Goal: Transaction & Acquisition: Purchase product/service

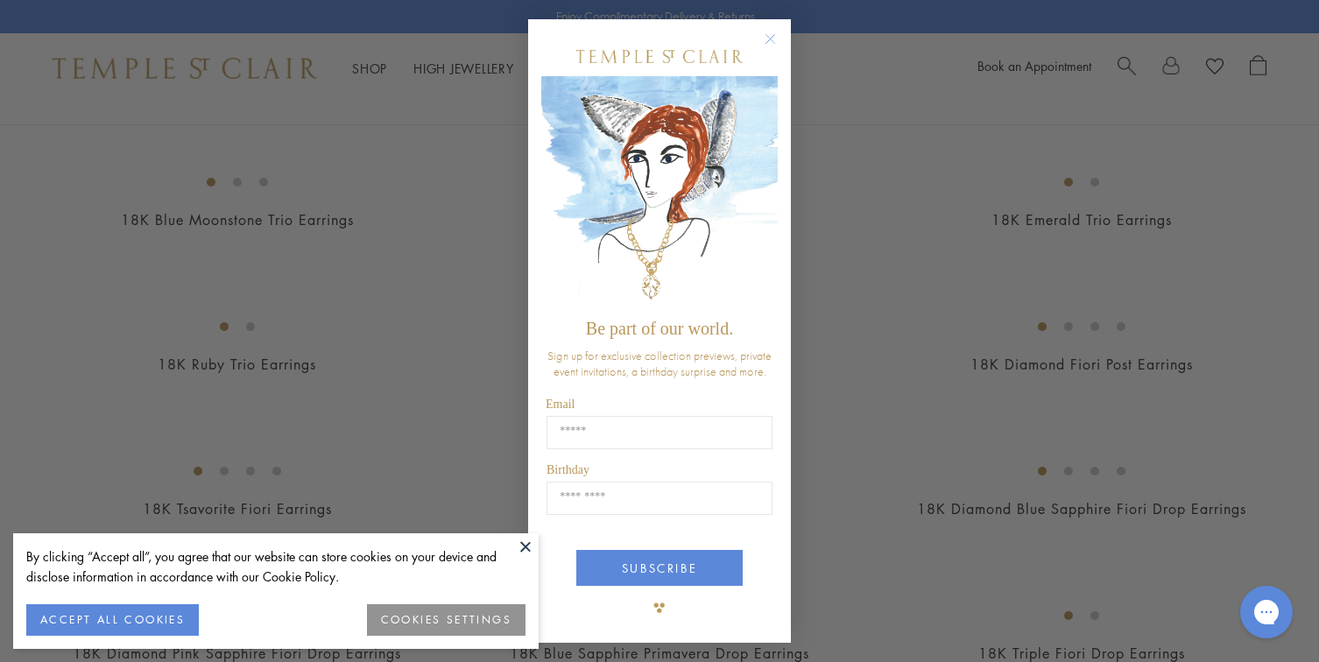
scroll to position [1078, 0]
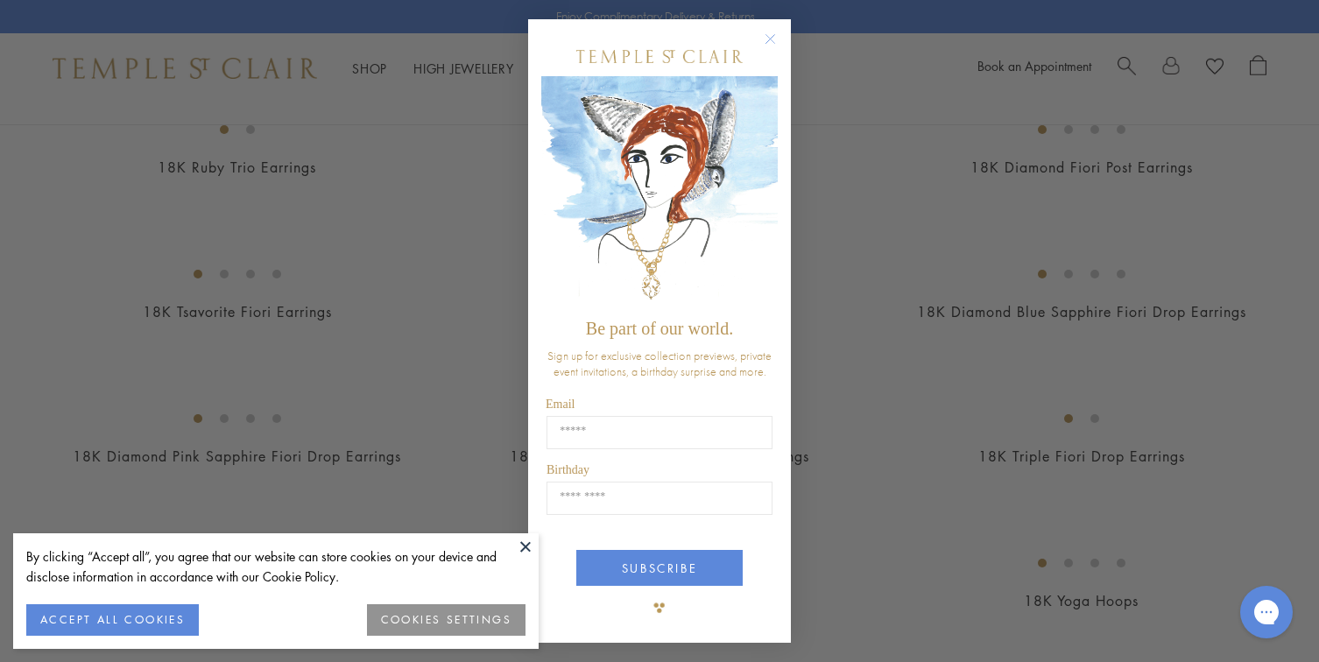
click at [525, 547] on button at bounding box center [525, 546] width 26 height 26
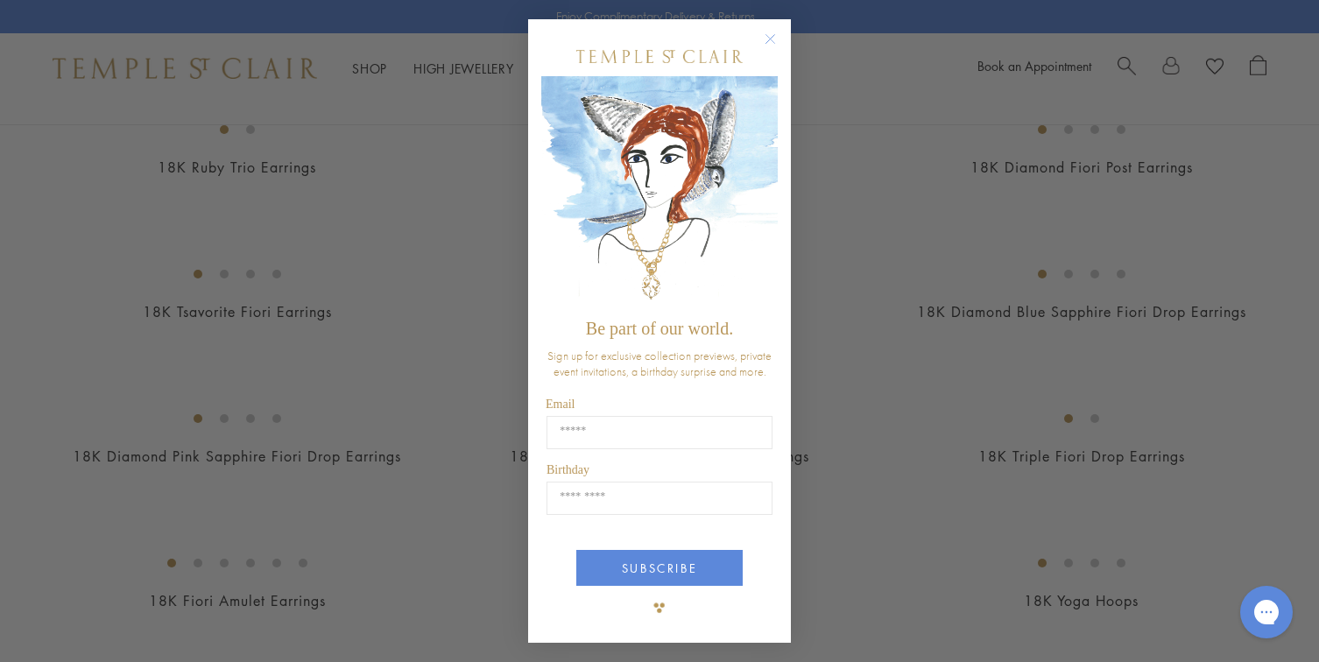
click at [780, 39] on circle "Close dialog" at bounding box center [770, 39] width 21 height 21
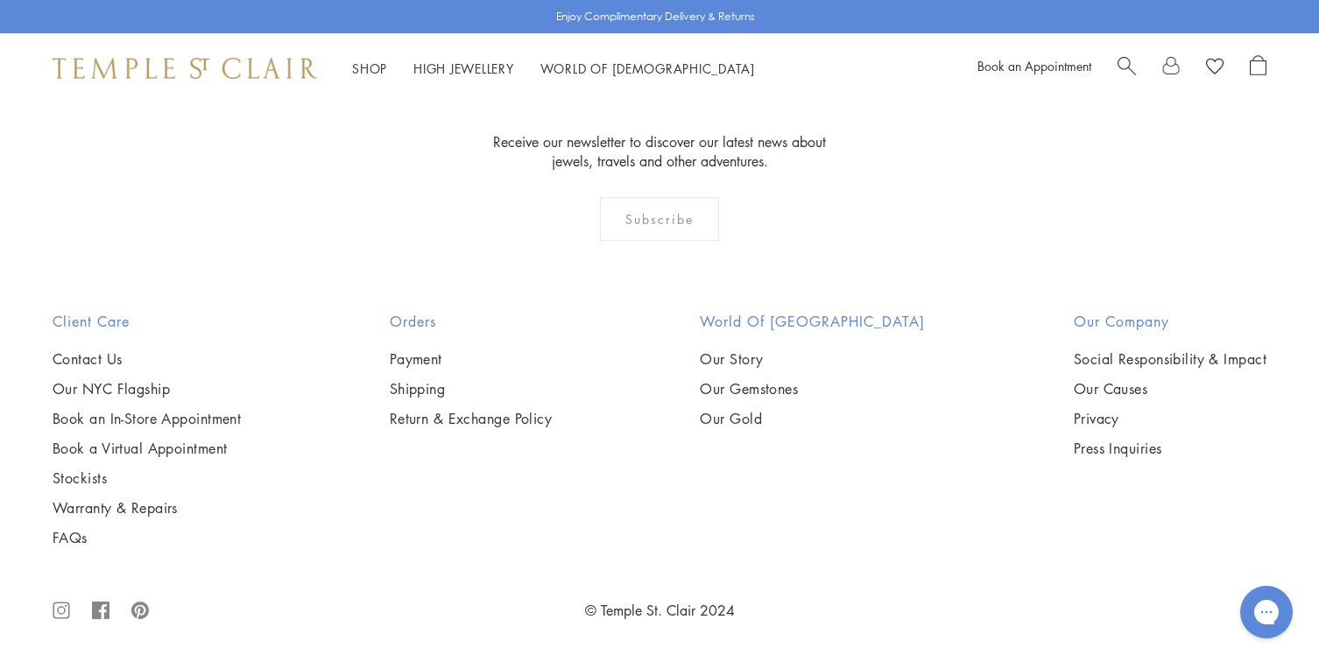
scroll to position [8854, 0]
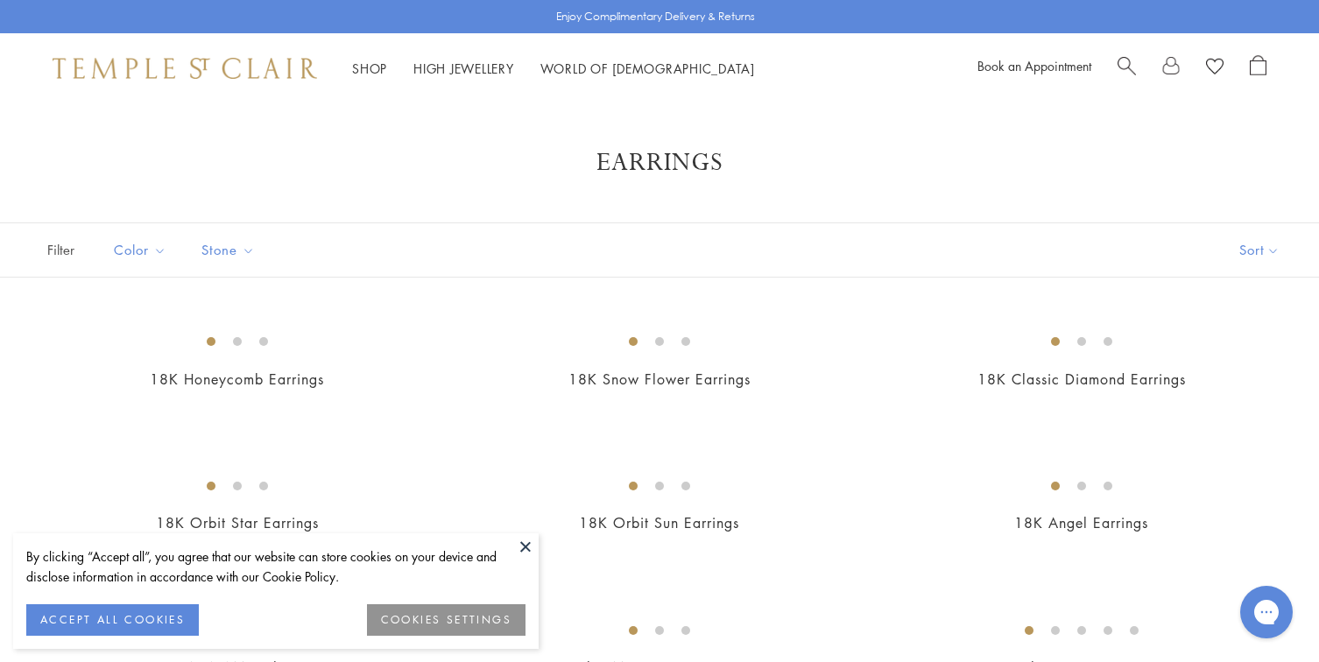
click at [1121, 69] on span "Search" at bounding box center [1127, 64] width 18 height 18
paste input "*********"
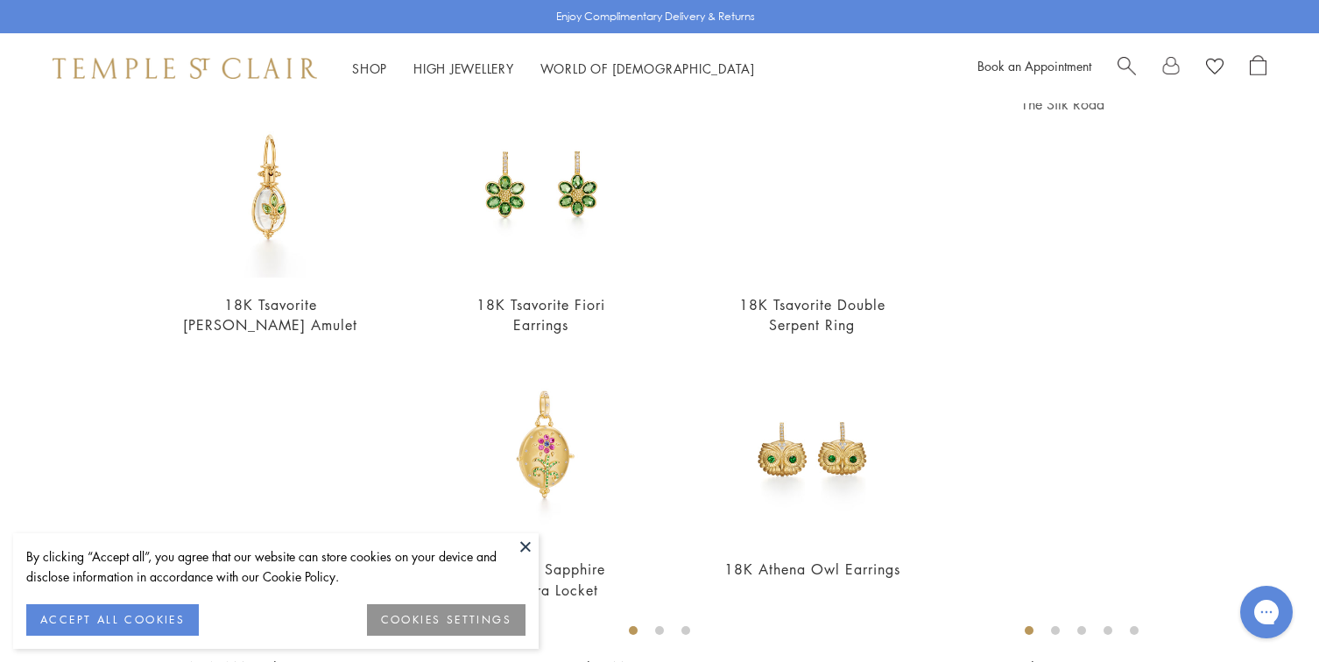
scroll to position [53, 0]
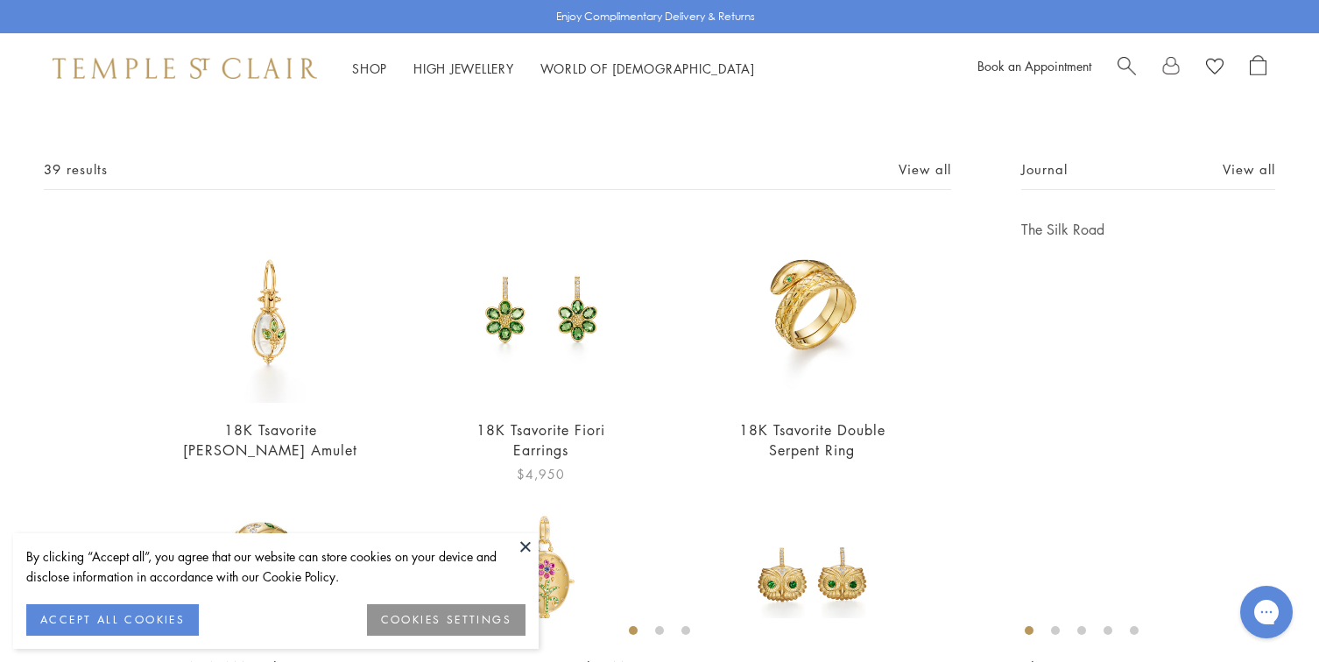
type input "*********"
click at [561, 309] on img at bounding box center [540, 311] width 183 height 183
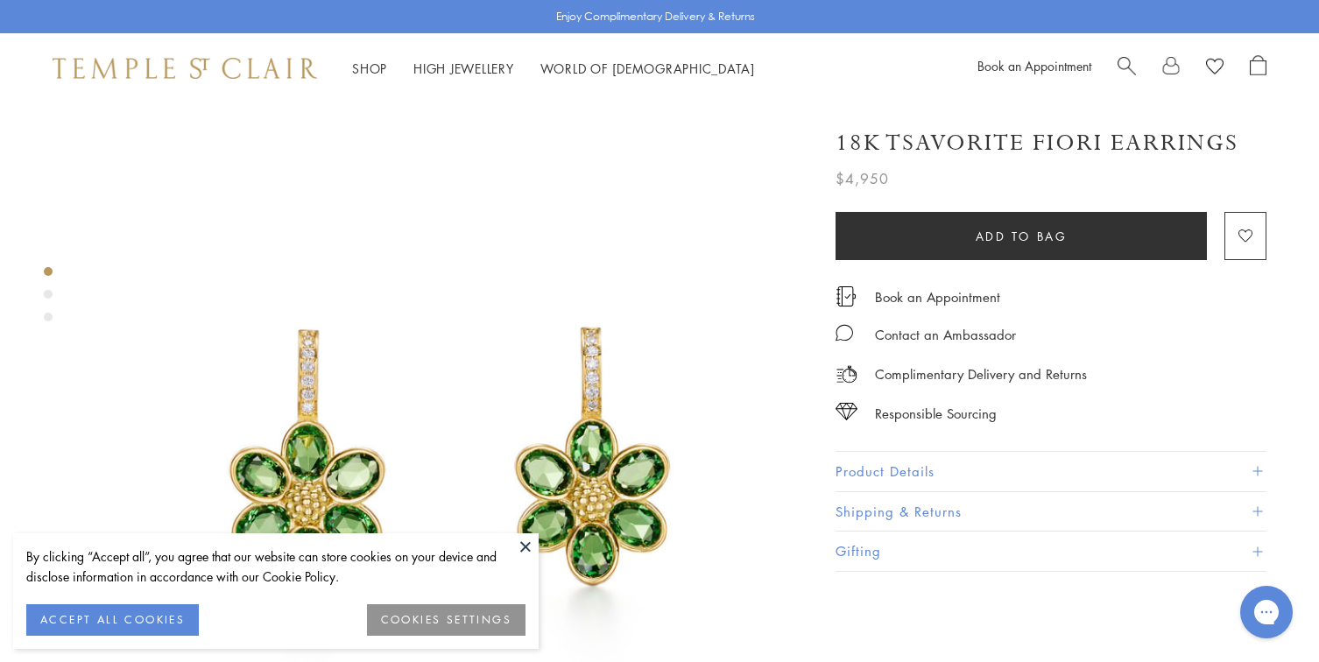
click at [1110, 62] on div "Book an Appointment" at bounding box center [1121, 68] width 289 height 26
click at [1121, 68] on span "Search" at bounding box center [1127, 64] width 18 height 18
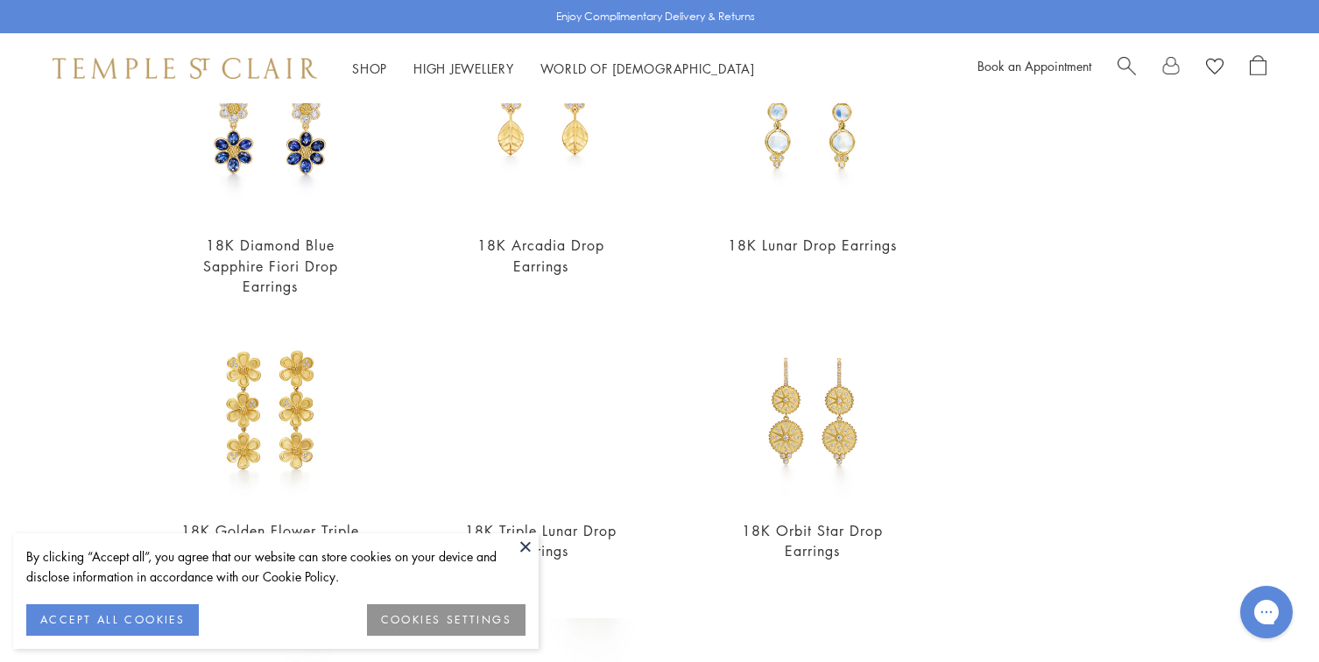
scroll to position [457, 0]
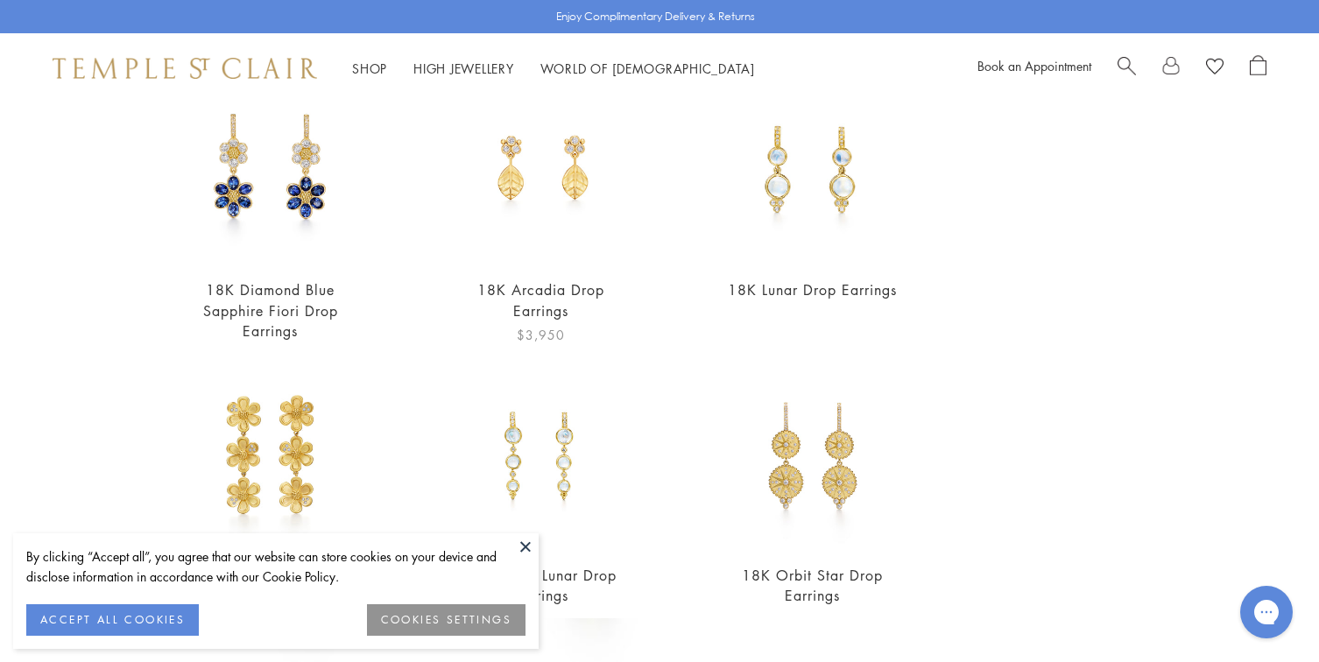
type input "**********"
click at [531, 198] on img at bounding box center [540, 171] width 183 height 183
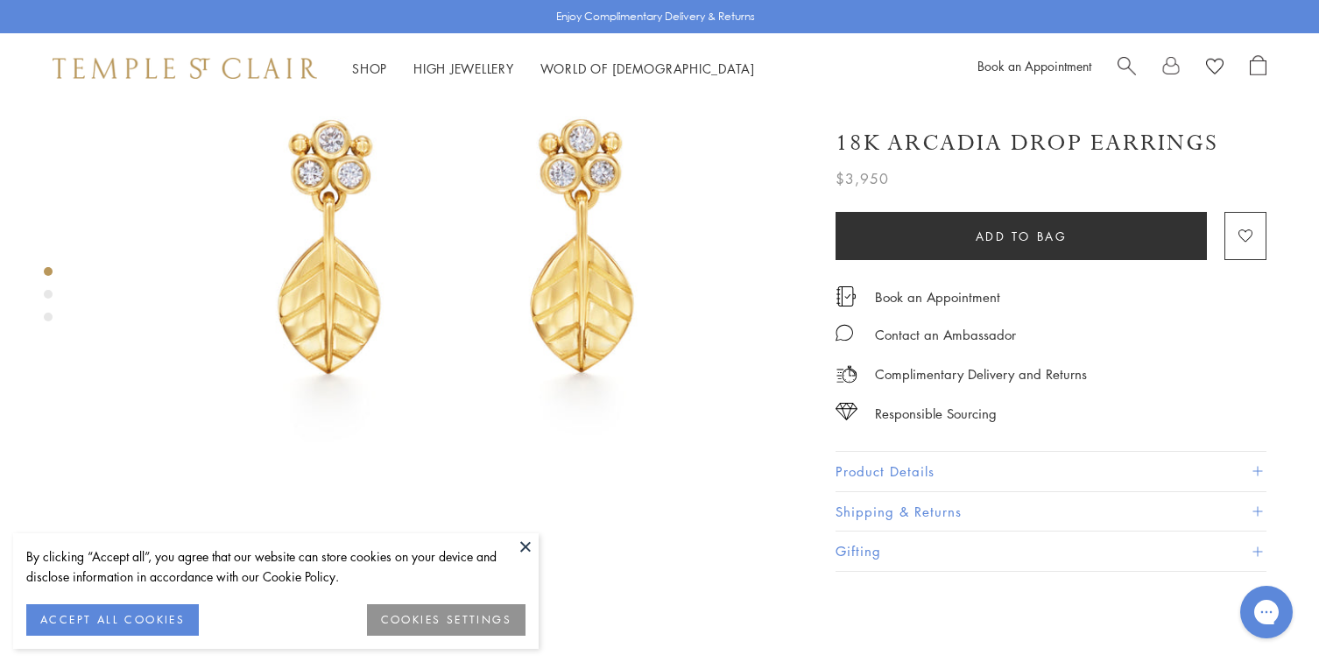
scroll to position [248, 0]
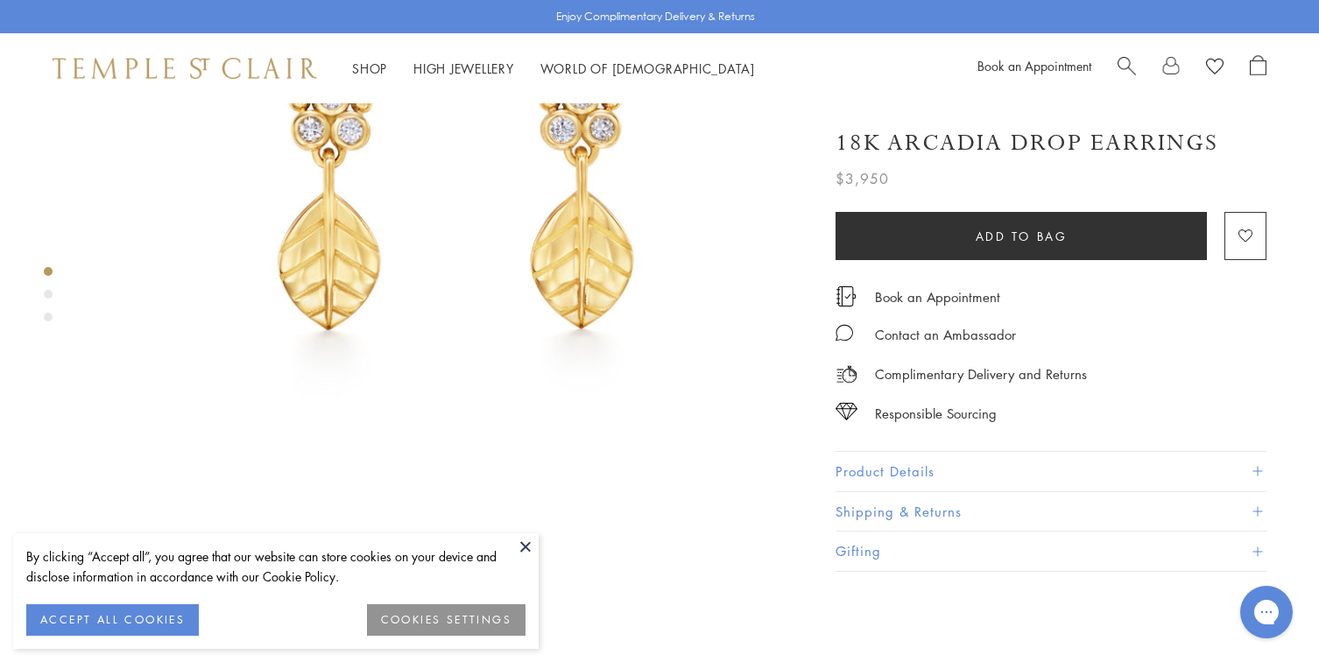
click at [521, 539] on button at bounding box center [525, 546] width 26 height 26
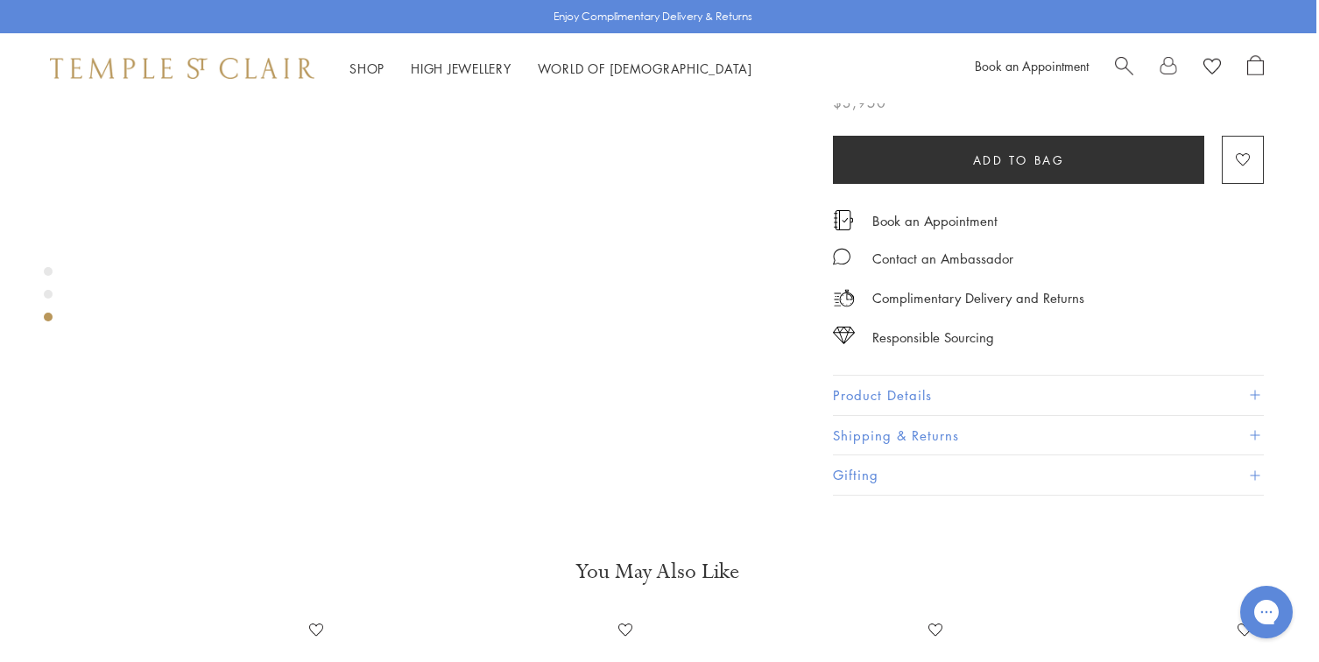
scroll to position [1938, 3]
